Goal: Use online tool/utility: Utilize a website feature to perform a specific function

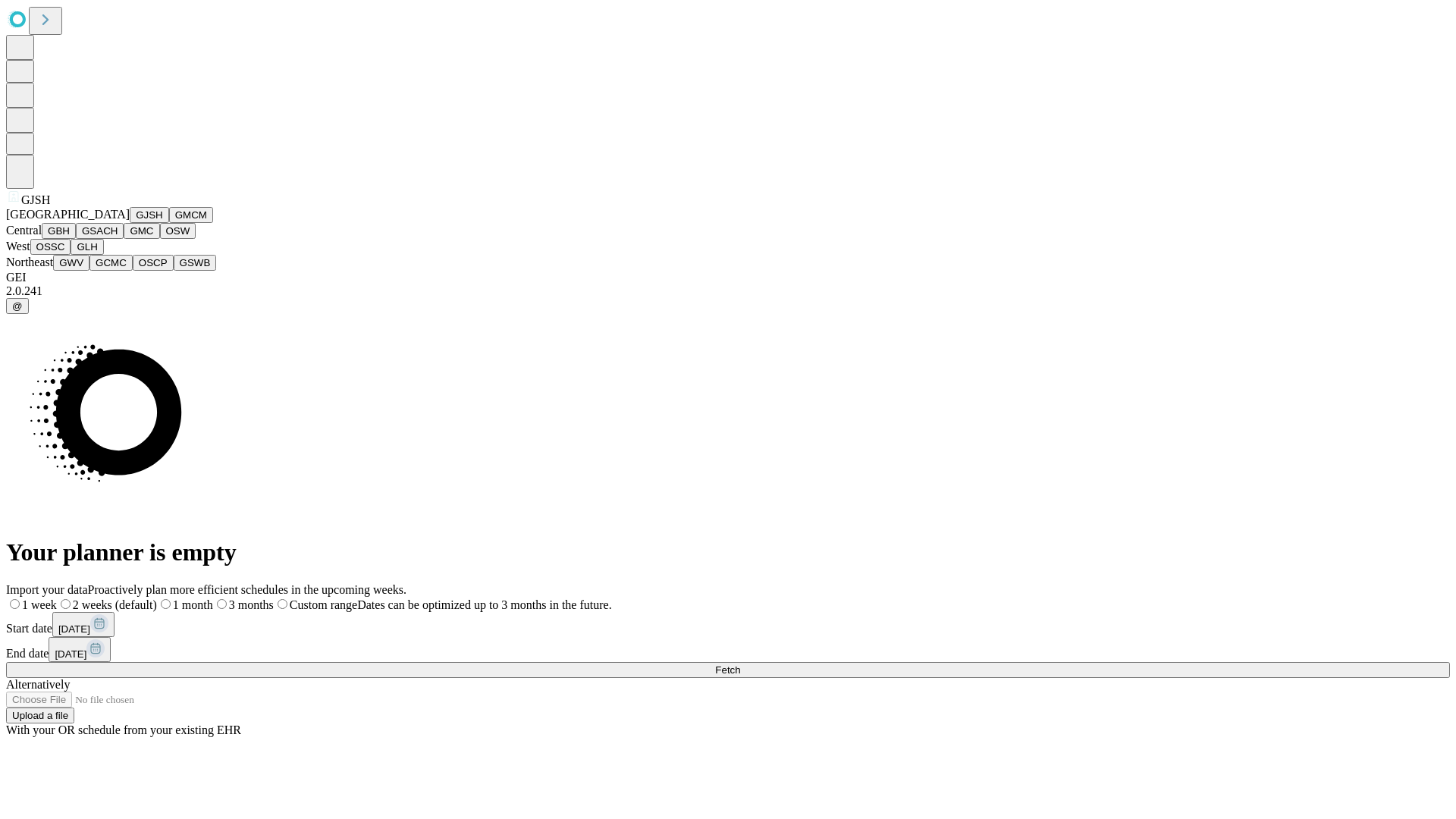
click at [130, 223] on button "GJSH" at bounding box center [149, 215] width 39 height 16
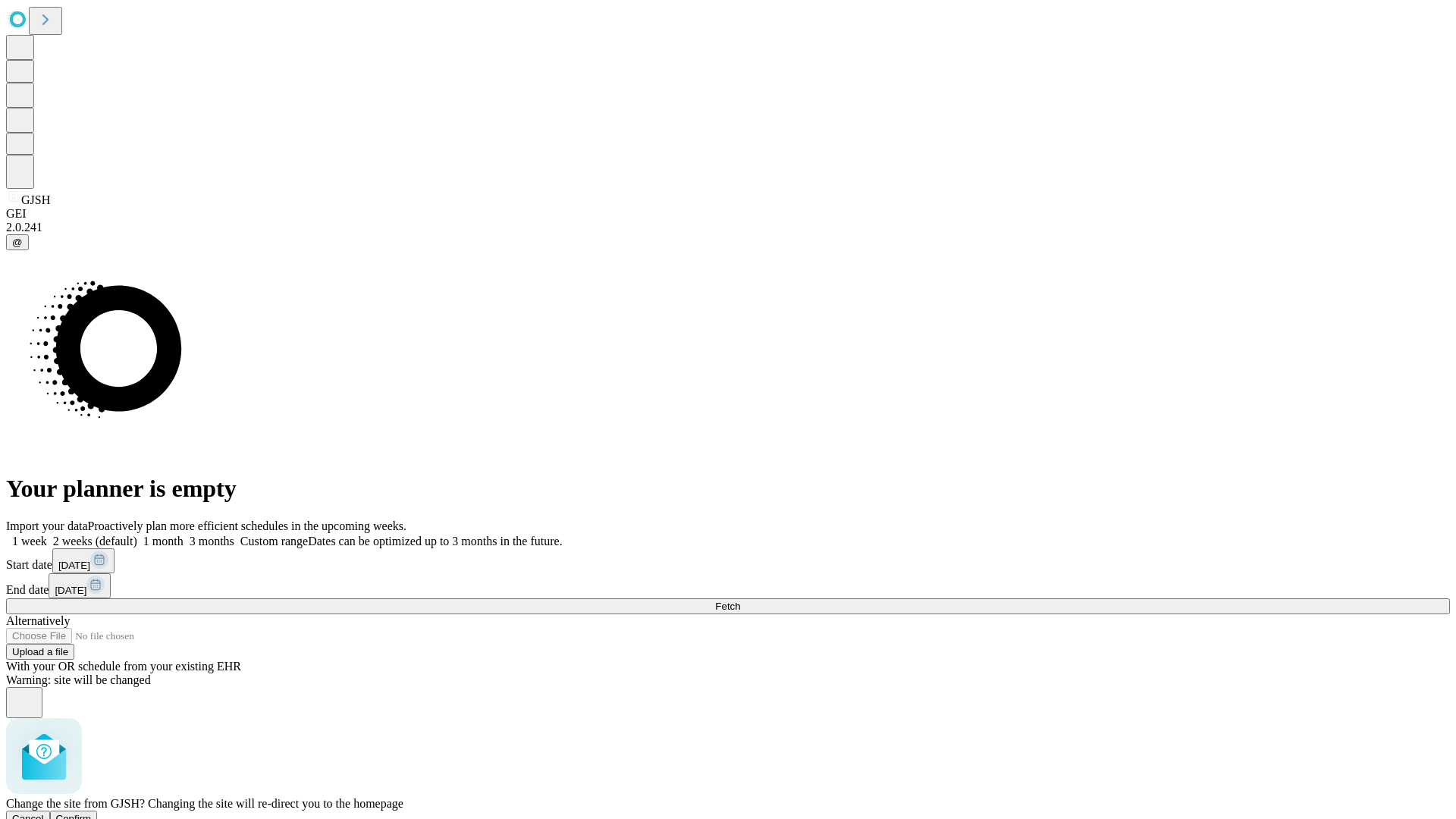
click at [91, 813] on span "Confirm" at bounding box center [73, 818] width 36 height 11
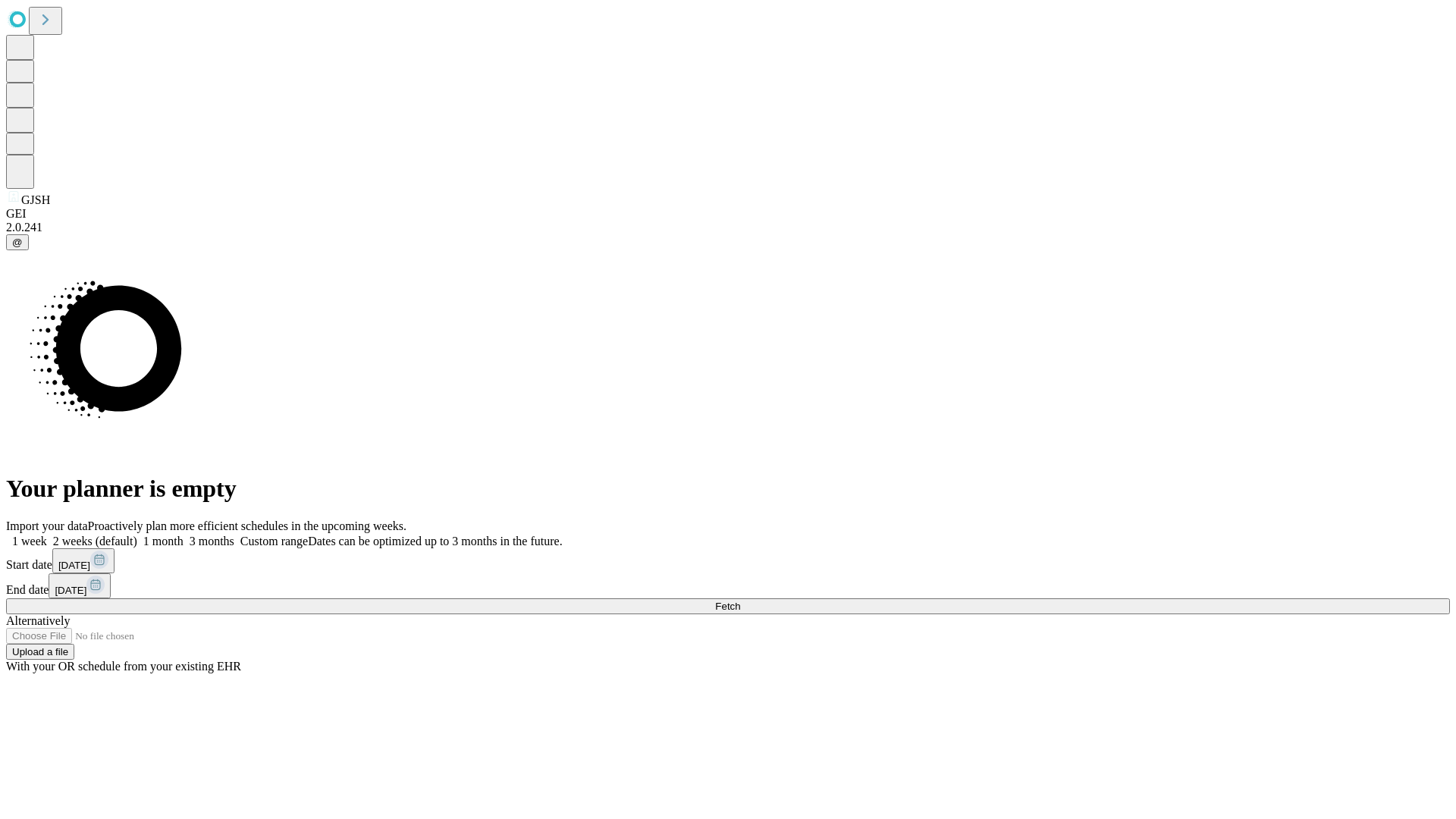
click at [47, 535] on label "1 week" at bounding box center [26, 541] width 41 height 13
click at [740, 600] on span "Fetch" at bounding box center [728, 606] width 25 height 11
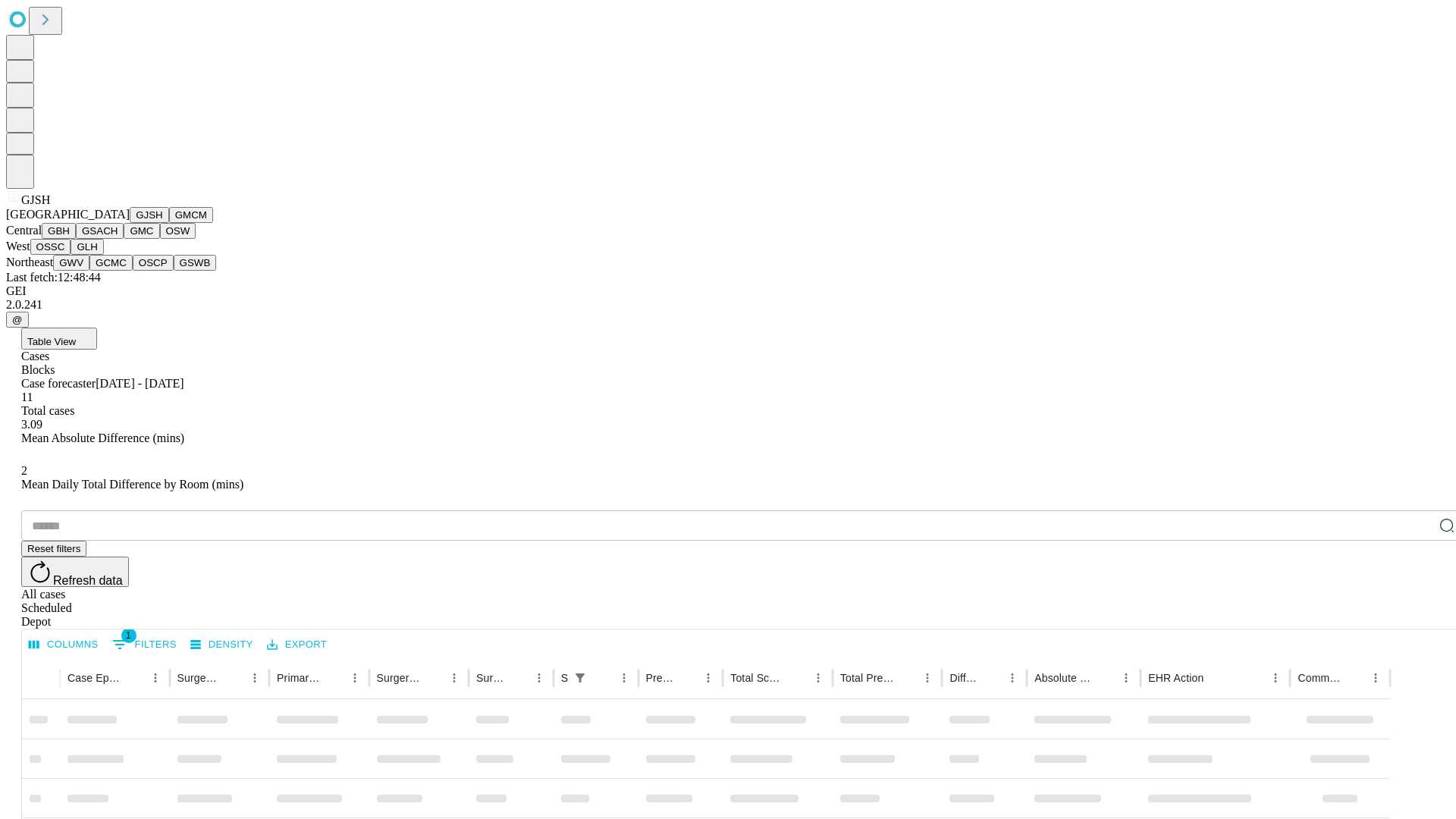
click at [169, 223] on button "GMCM" at bounding box center [191, 215] width 44 height 16
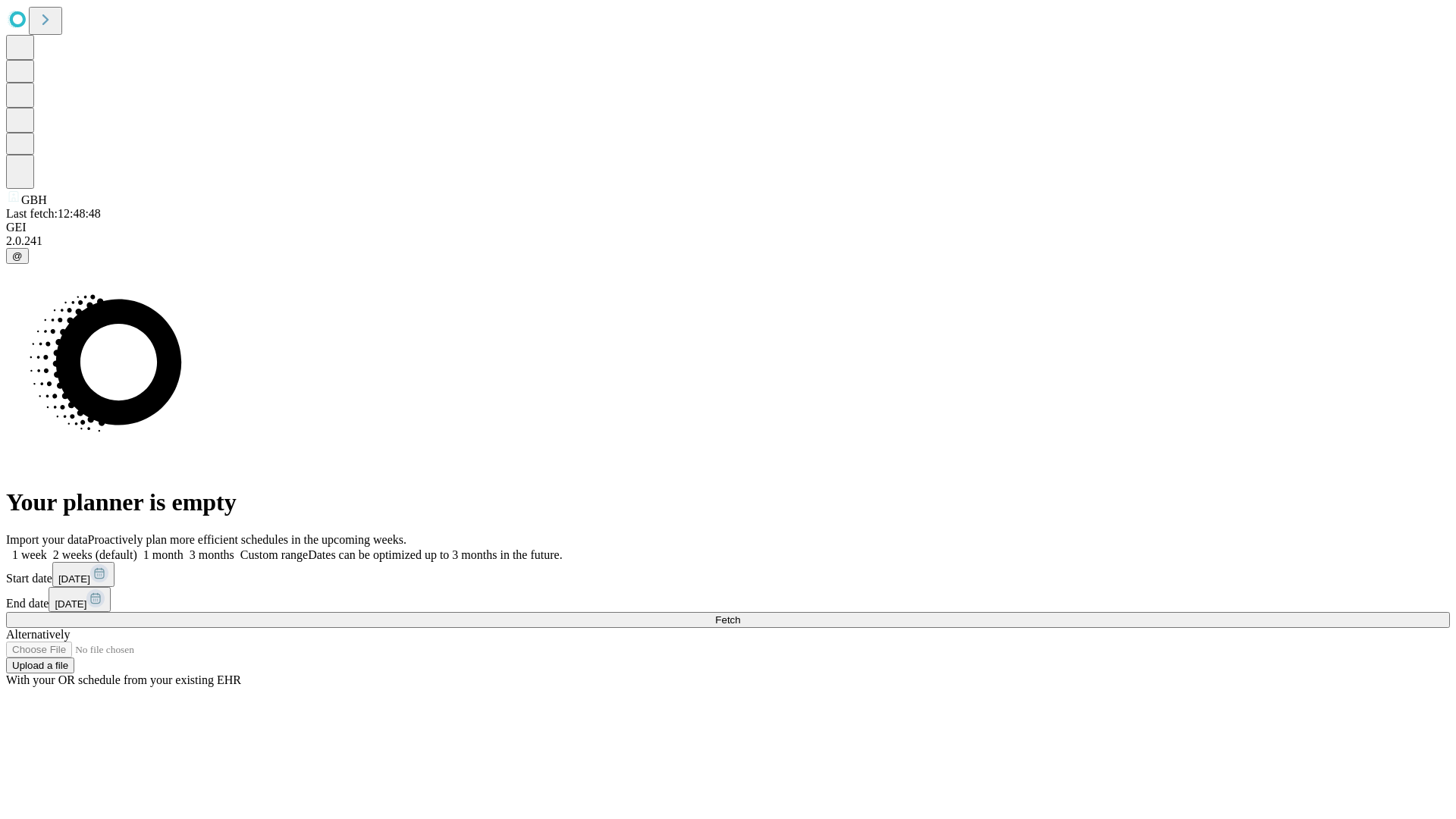
click at [740, 614] on span "Fetch" at bounding box center [728, 619] width 25 height 11
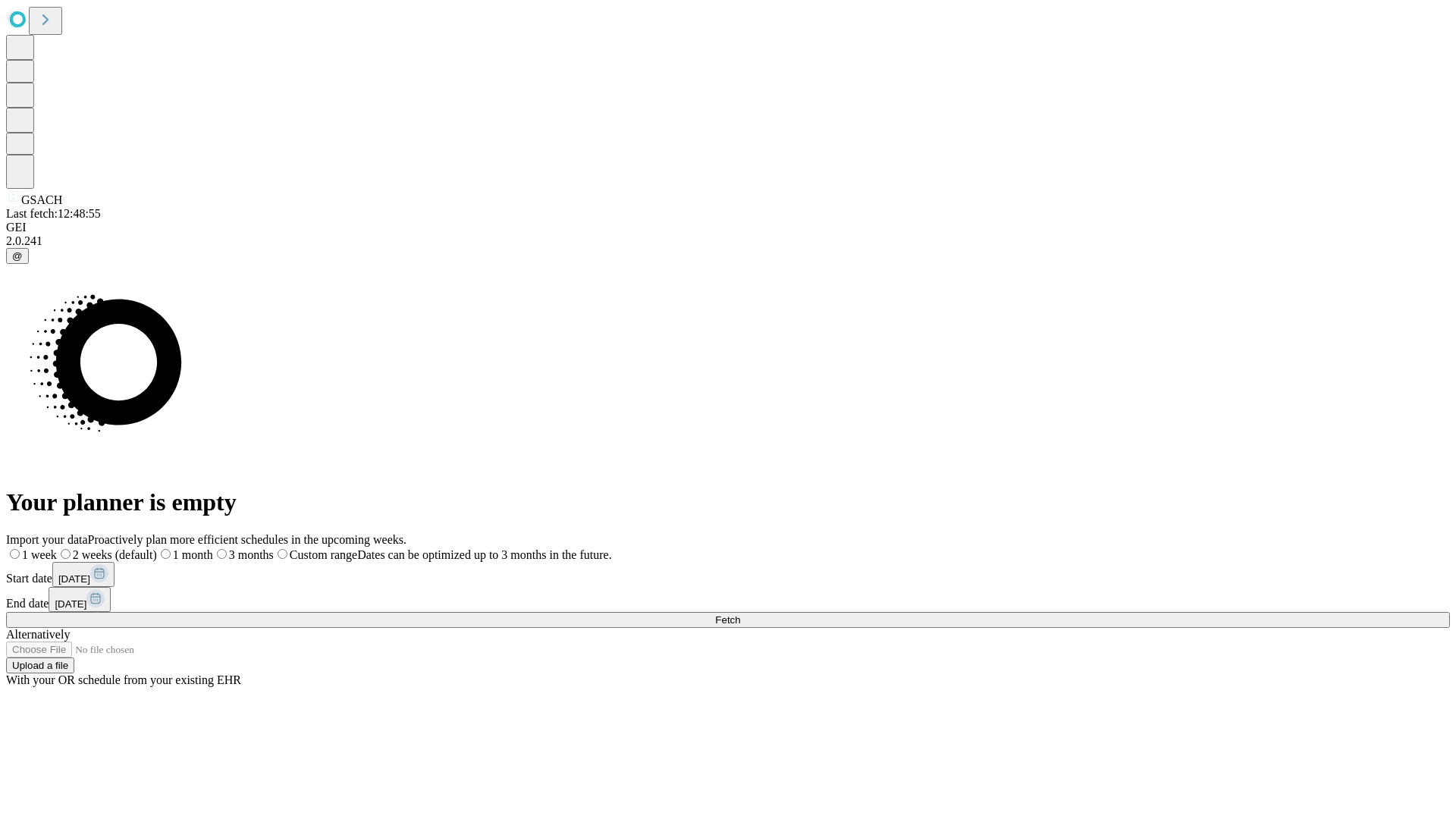
click at [57, 548] on label "1 week" at bounding box center [31, 554] width 51 height 13
click at [740, 614] on span "Fetch" at bounding box center [728, 619] width 25 height 11
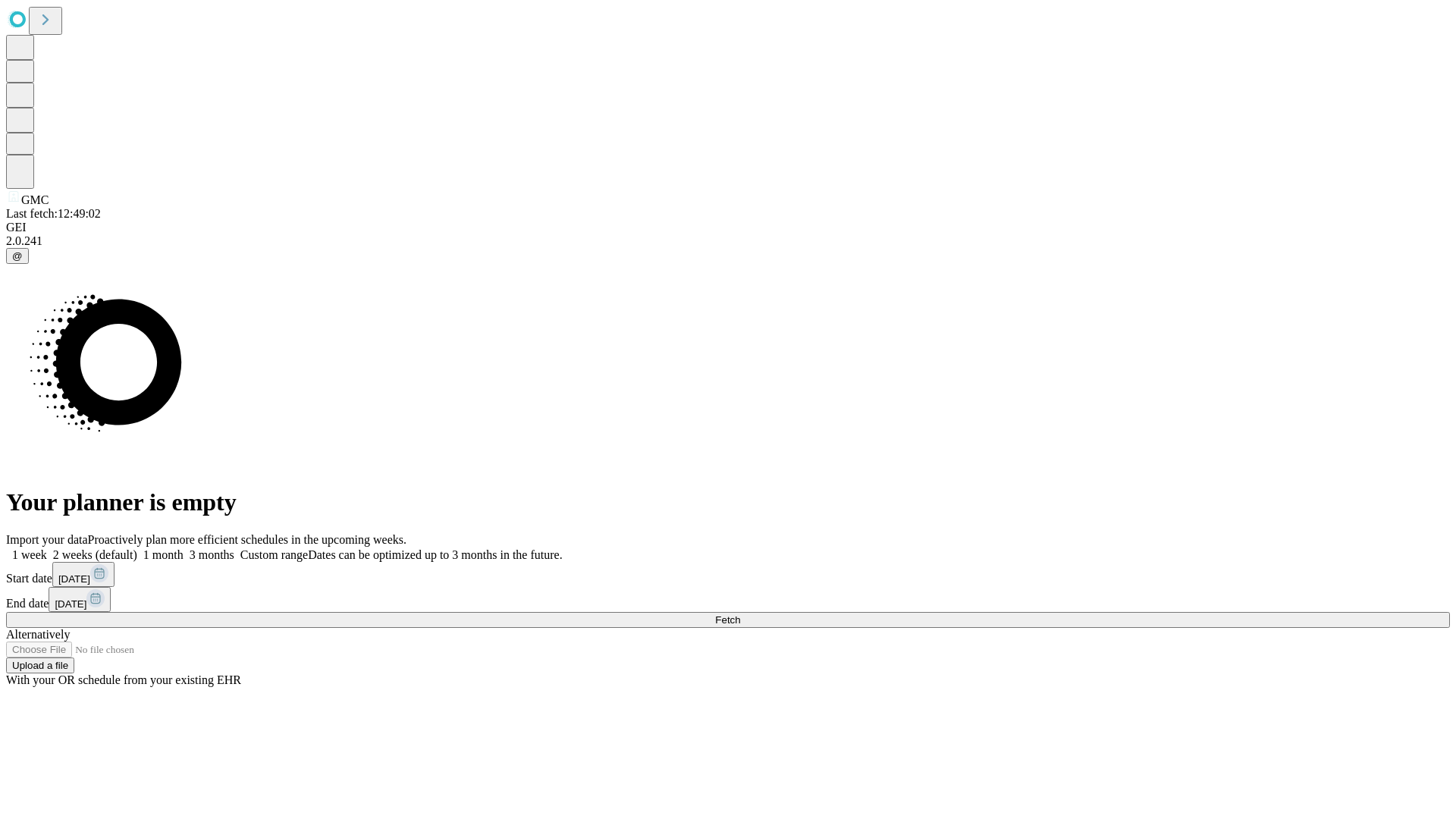
click at [47, 548] on label "1 week" at bounding box center [26, 554] width 41 height 13
click at [740, 614] on span "Fetch" at bounding box center [728, 619] width 25 height 11
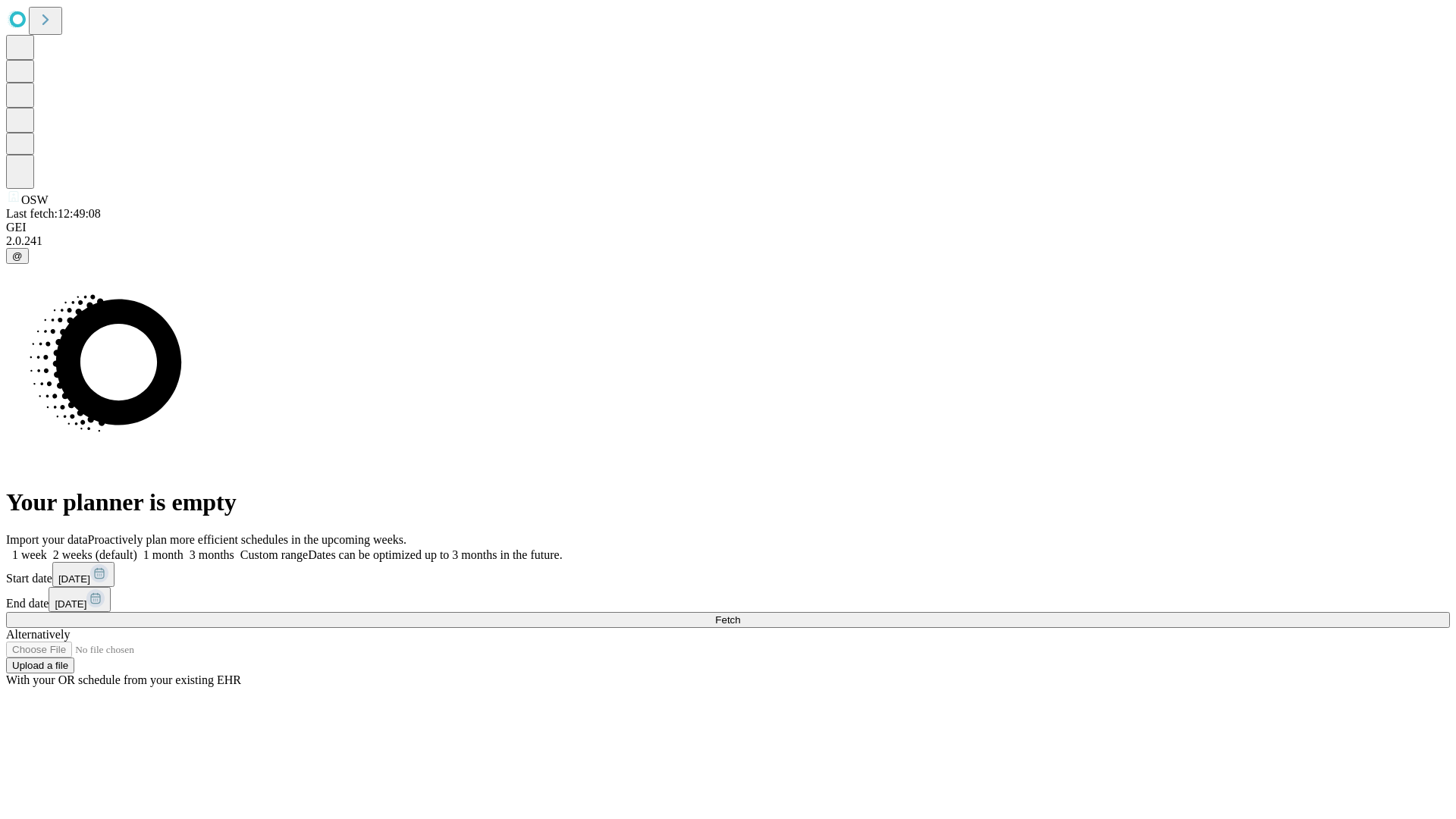
click at [47, 548] on label "1 week" at bounding box center [26, 554] width 41 height 13
click at [740, 614] on span "Fetch" at bounding box center [728, 619] width 25 height 11
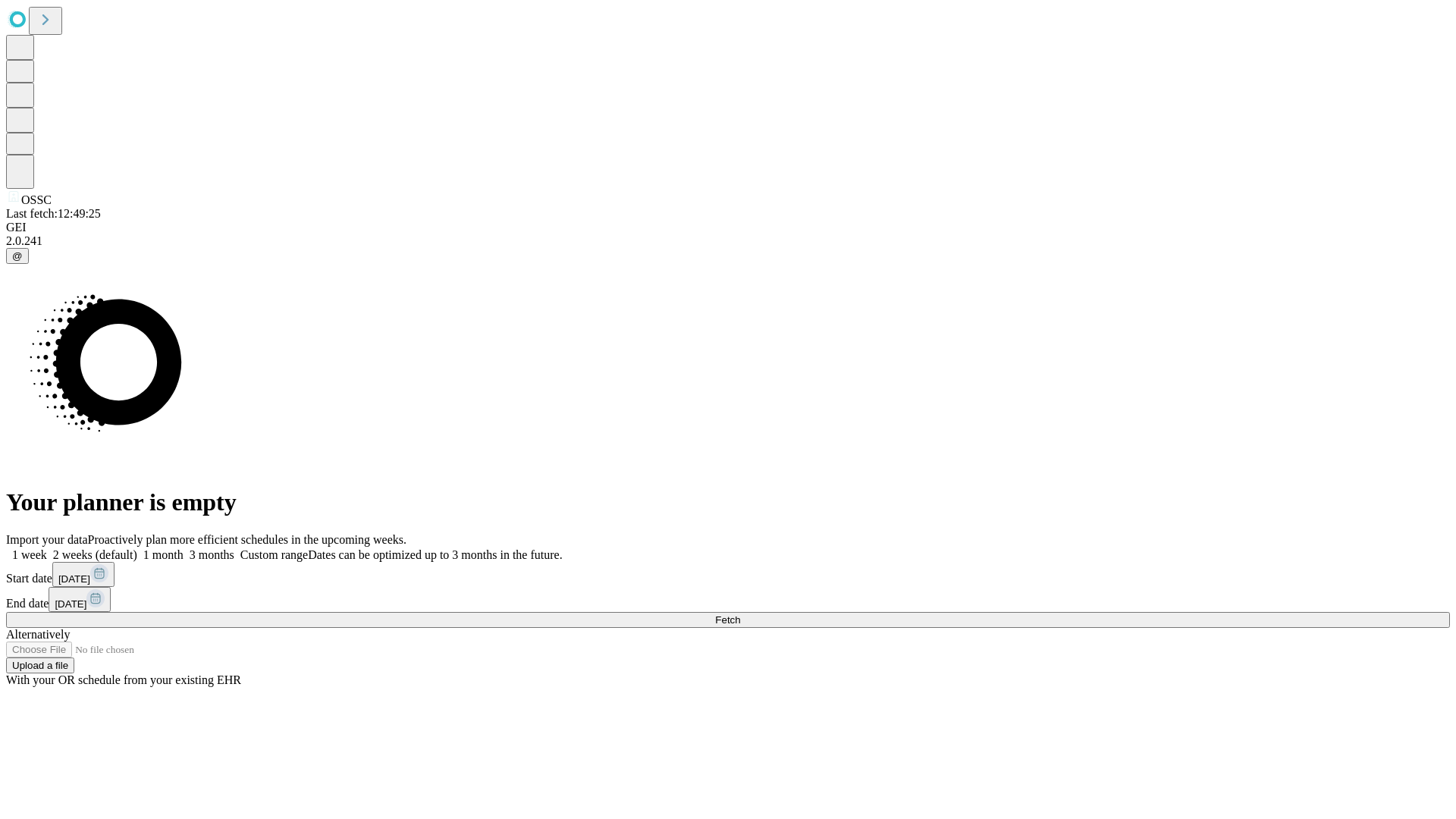
click at [47, 548] on label "1 week" at bounding box center [26, 554] width 41 height 13
click at [740, 614] on span "Fetch" at bounding box center [728, 619] width 25 height 11
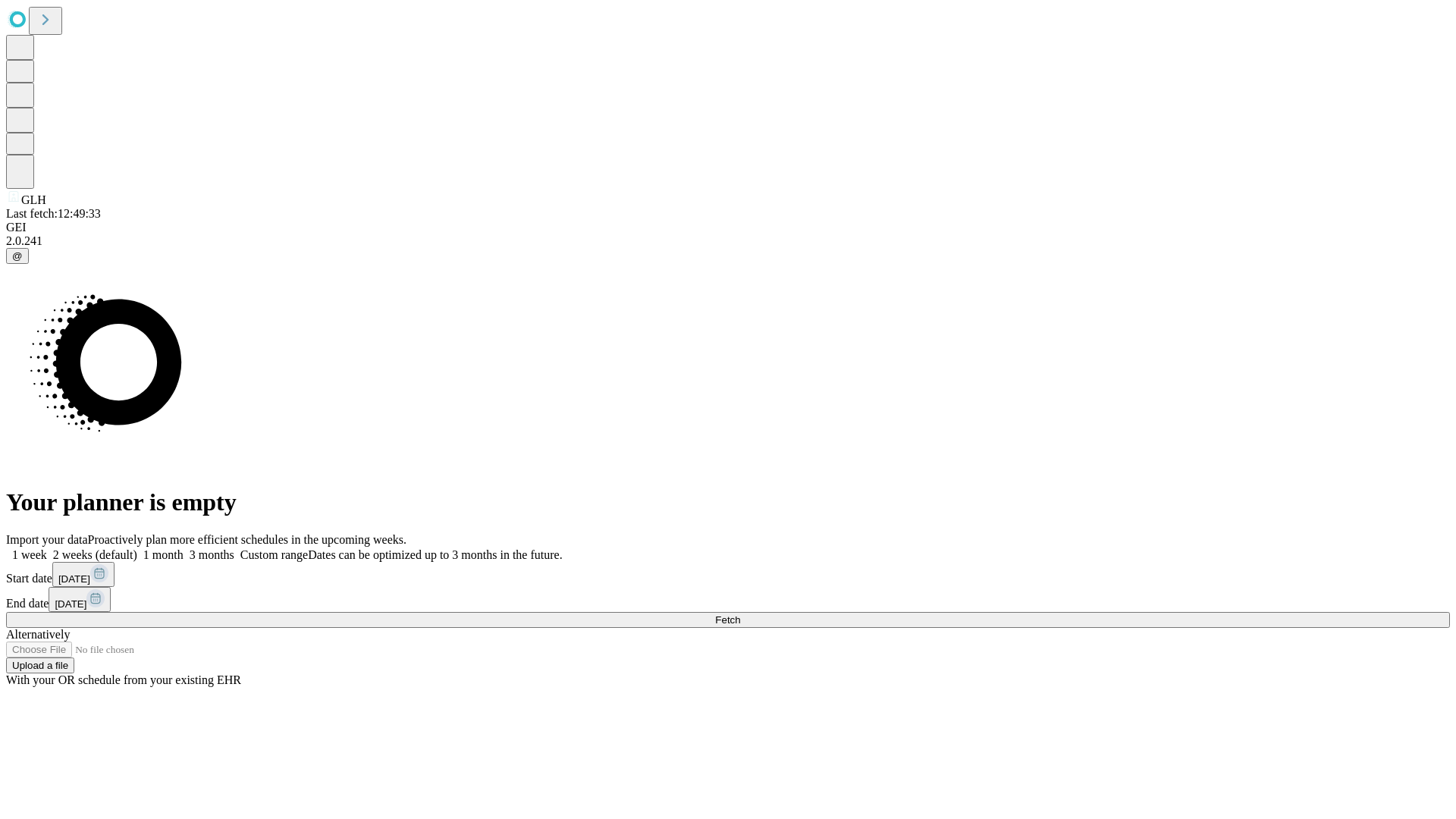
click at [47, 548] on label "1 week" at bounding box center [26, 554] width 41 height 13
click at [740, 614] on span "Fetch" at bounding box center [728, 619] width 25 height 11
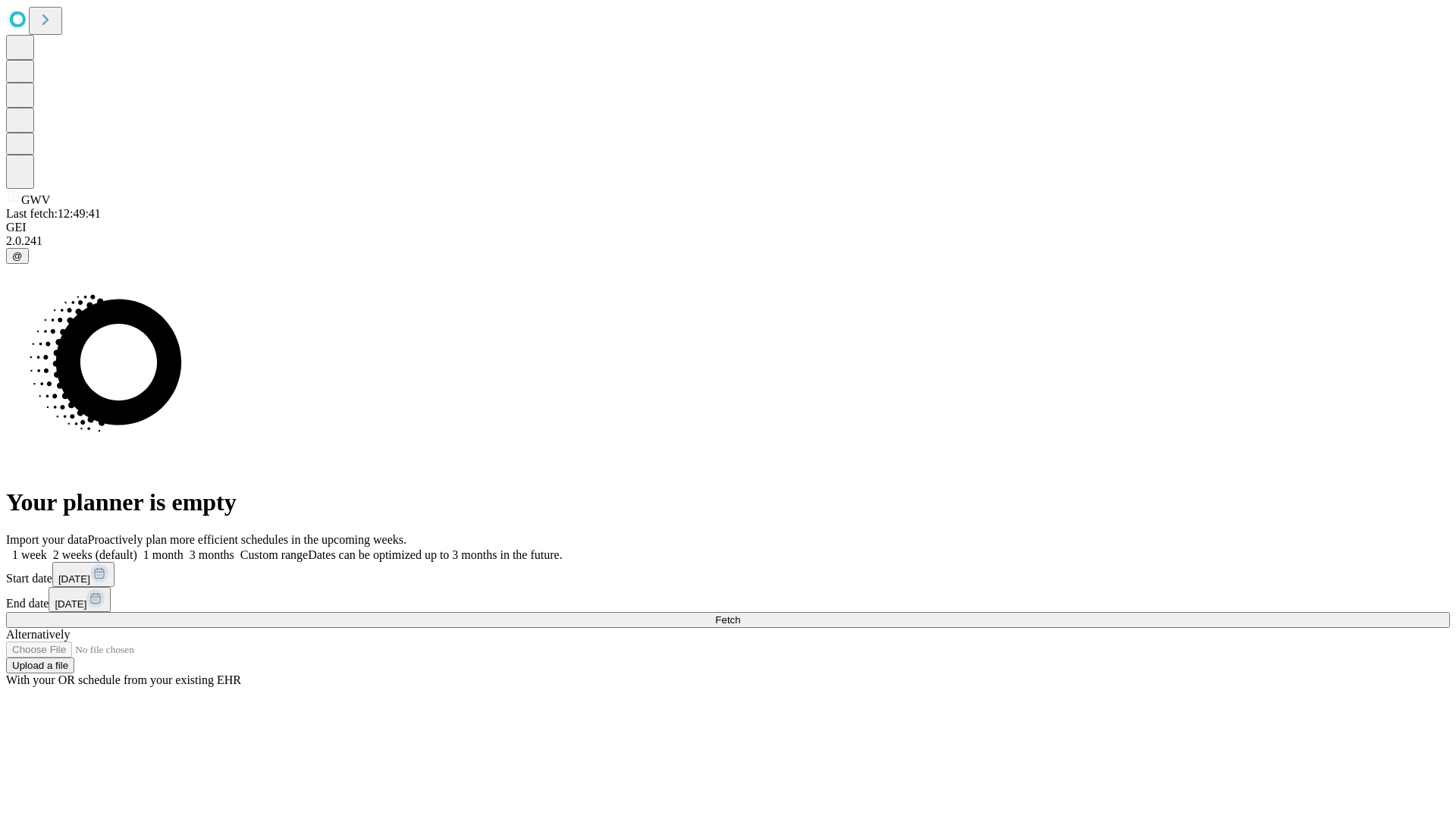
click at [47, 548] on label "1 week" at bounding box center [26, 554] width 41 height 13
click at [740, 614] on span "Fetch" at bounding box center [728, 619] width 25 height 11
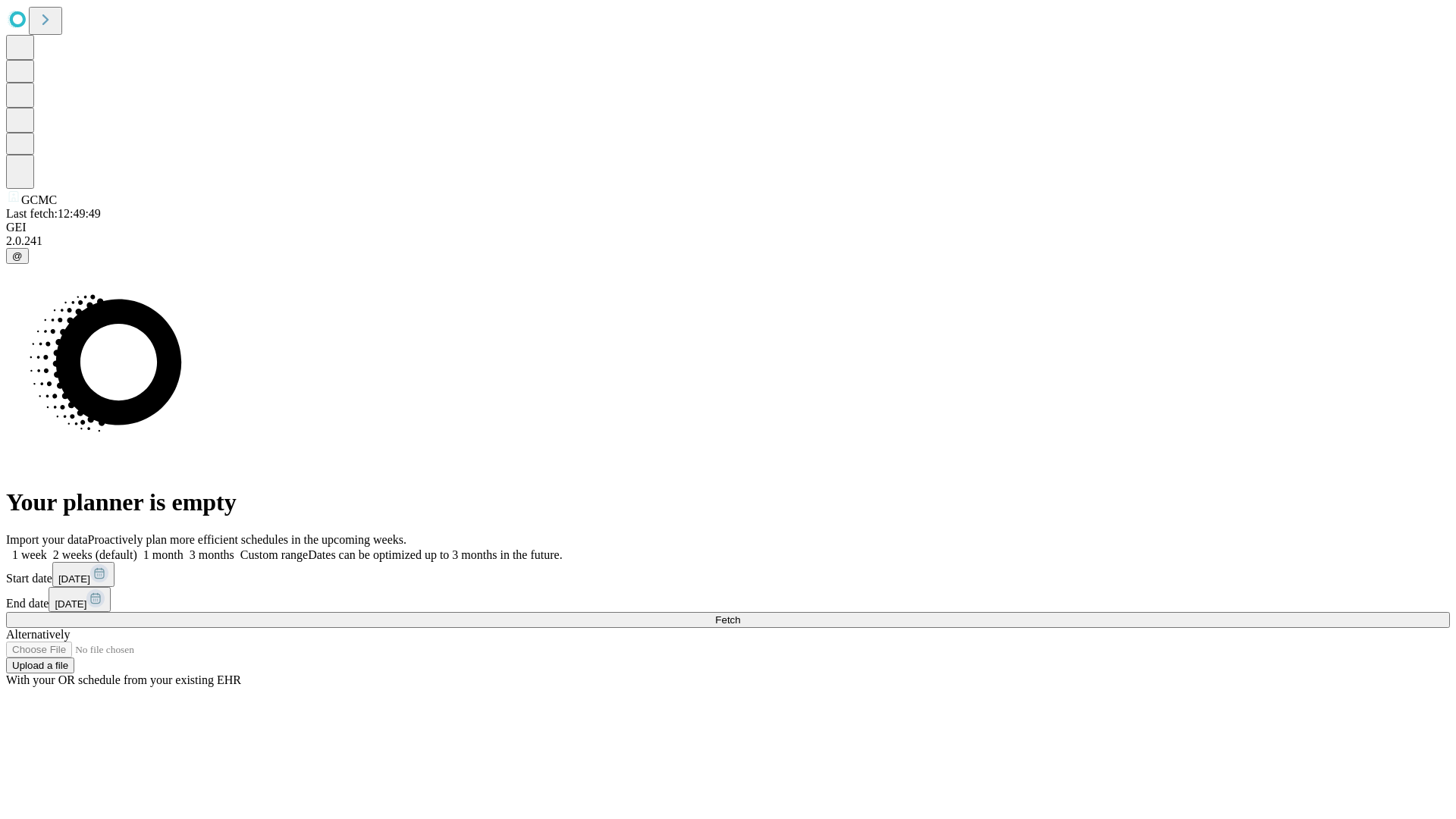
click at [47, 548] on label "1 week" at bounding box center [26, 554] width 41 height 13
click at [740, 614] on span "Fetch" at bounding box center [728, 619] width 25 height 11
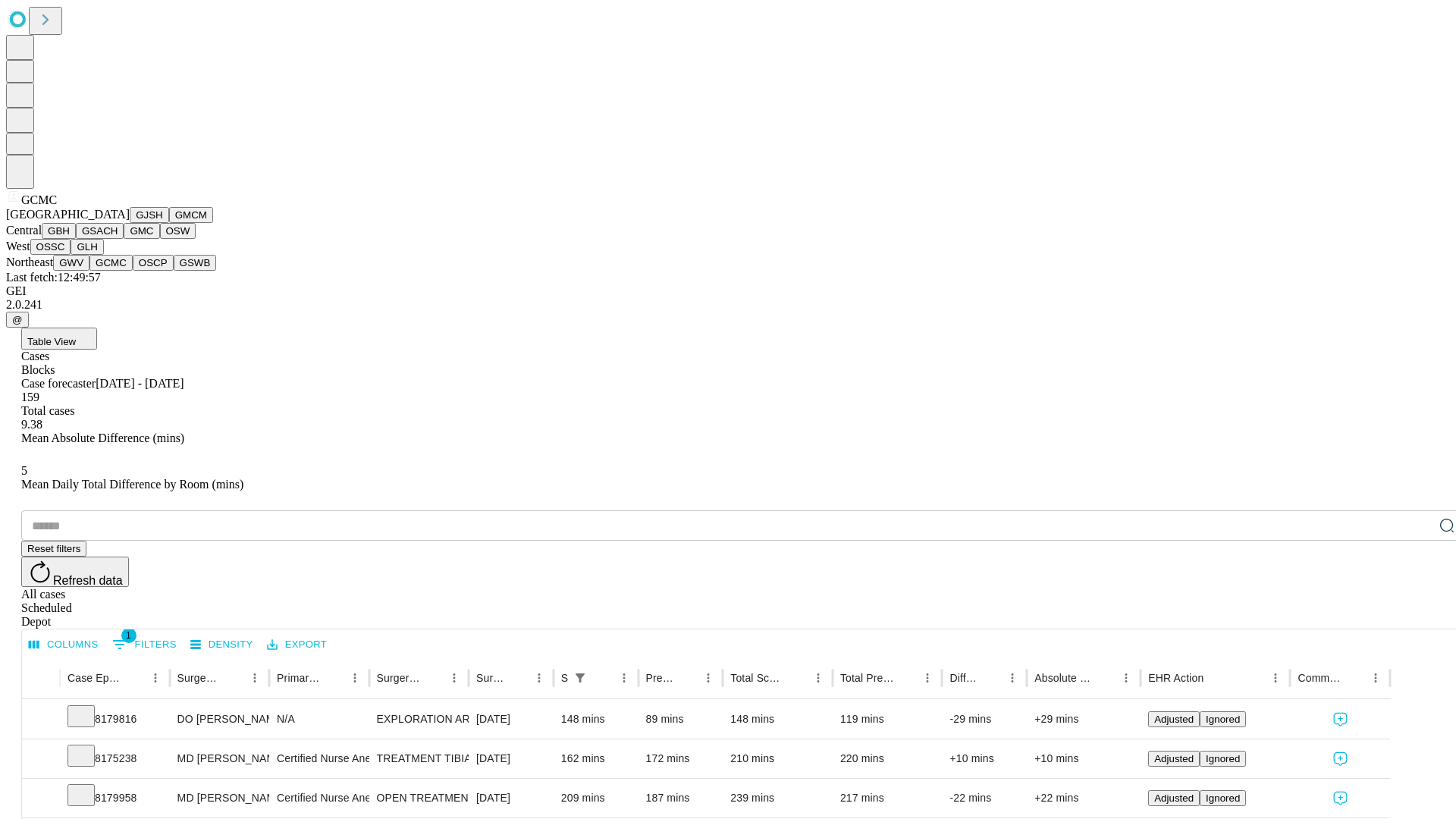
click at [132, 271] on button "OSCP" at bounding box center [152, 262] width 41 height 16
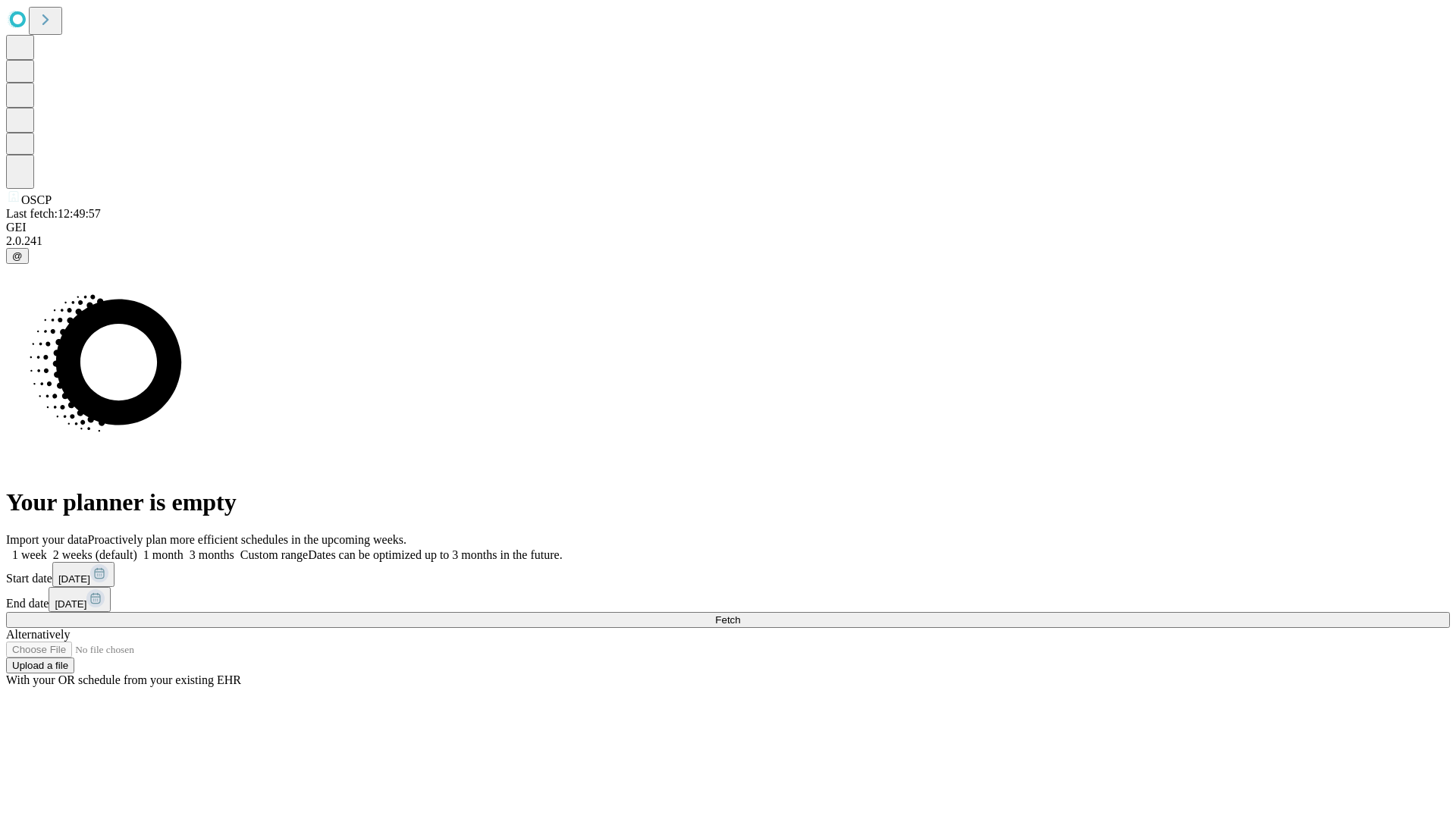
click at [47, 548] on label "1 week" at bounding box center [26, 554] width 41 height 13
click at [740, 614] on span "Fetch" at bounding box center [728, 619] width 25 height 11
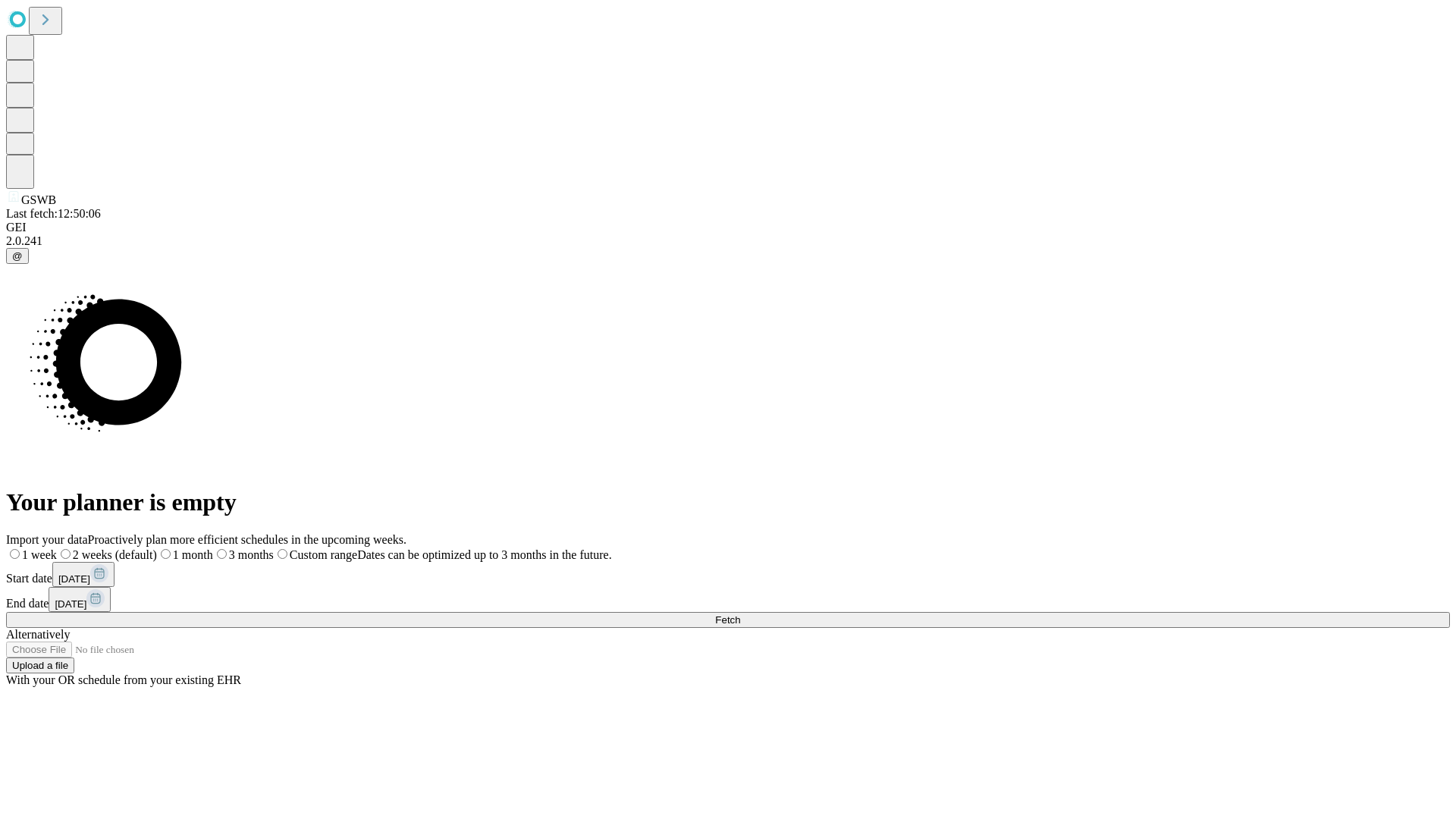
click at [740, 614] on span "Fetch" at bounding box center [728, 619] width 25 height 11
